Goal: Check status: Check status

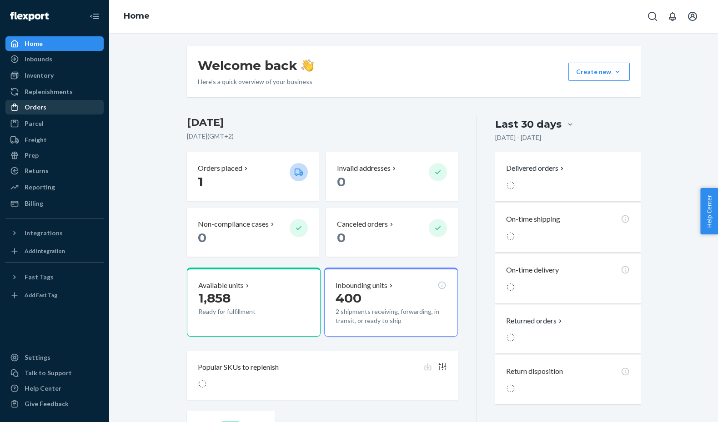
click at [66, 105] on div "Orders" at bounding box center [54, 107] width 96 height 13
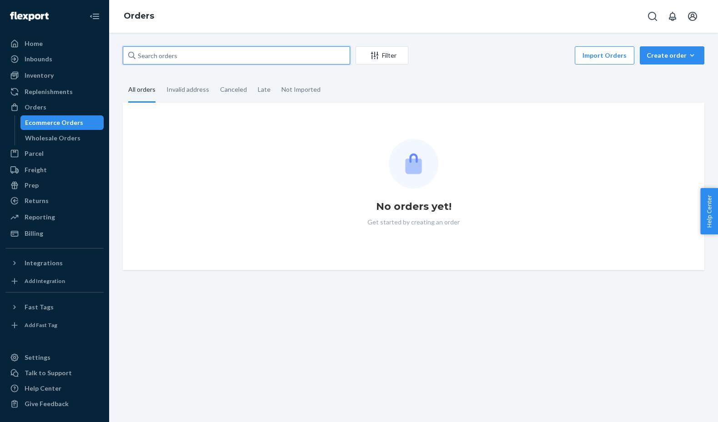
click at [222, 59] on input "text" at bounding box center [236, 55] width 227 height 18
paste input "OT28455"
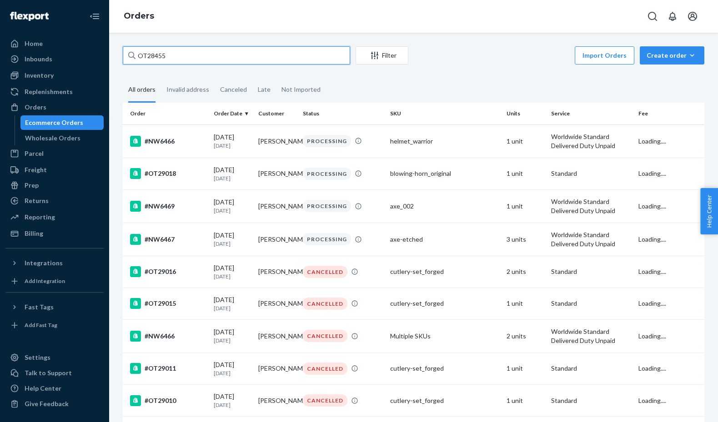
type input "OT28455"
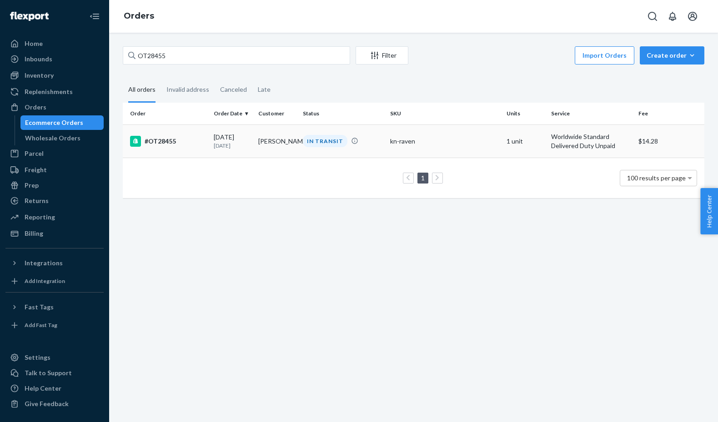
click at [187, 138] on div "#OT28455" at bounding box center [168, 141] width 76 height 11
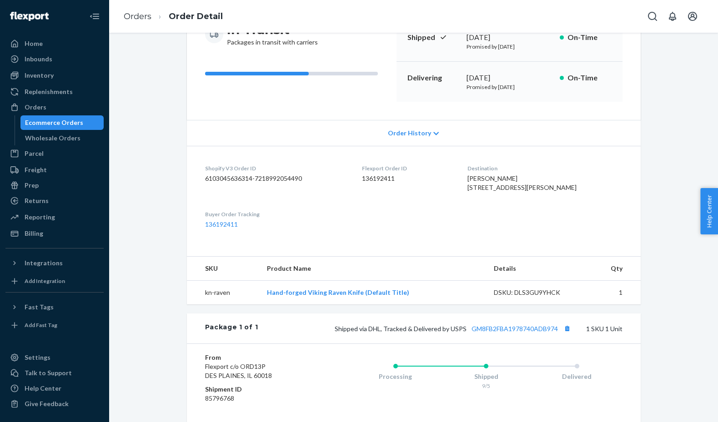
scroll to position [223, 0]
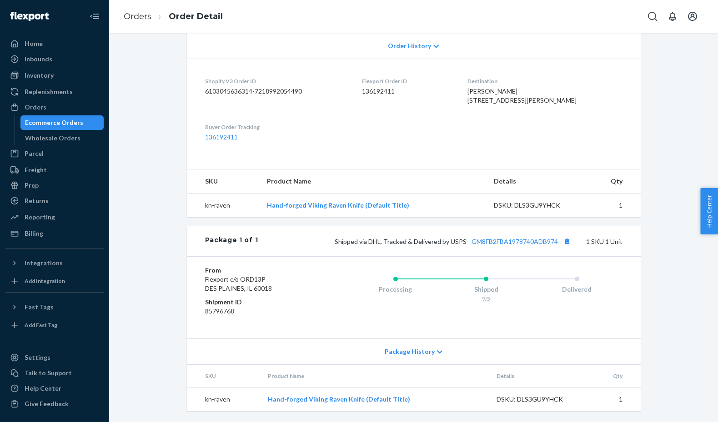
click at [70, 84] on ul "Home Inbounds Shipping Plans Problems Inventory Products Replenishments Orders …" at bounding box center [54, 138] width 98 height 204
click at [67, 81] on div "Inventory" at bounding box center [54, 75] width 96 height 13
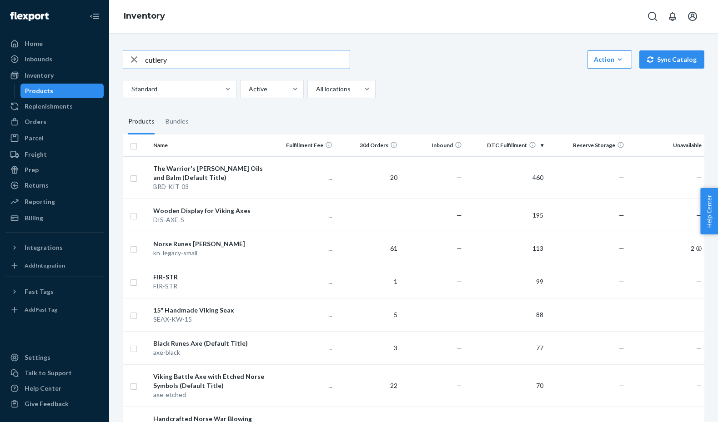
type input "cutlery"
